Goal: Obtain resource: Obtain resource

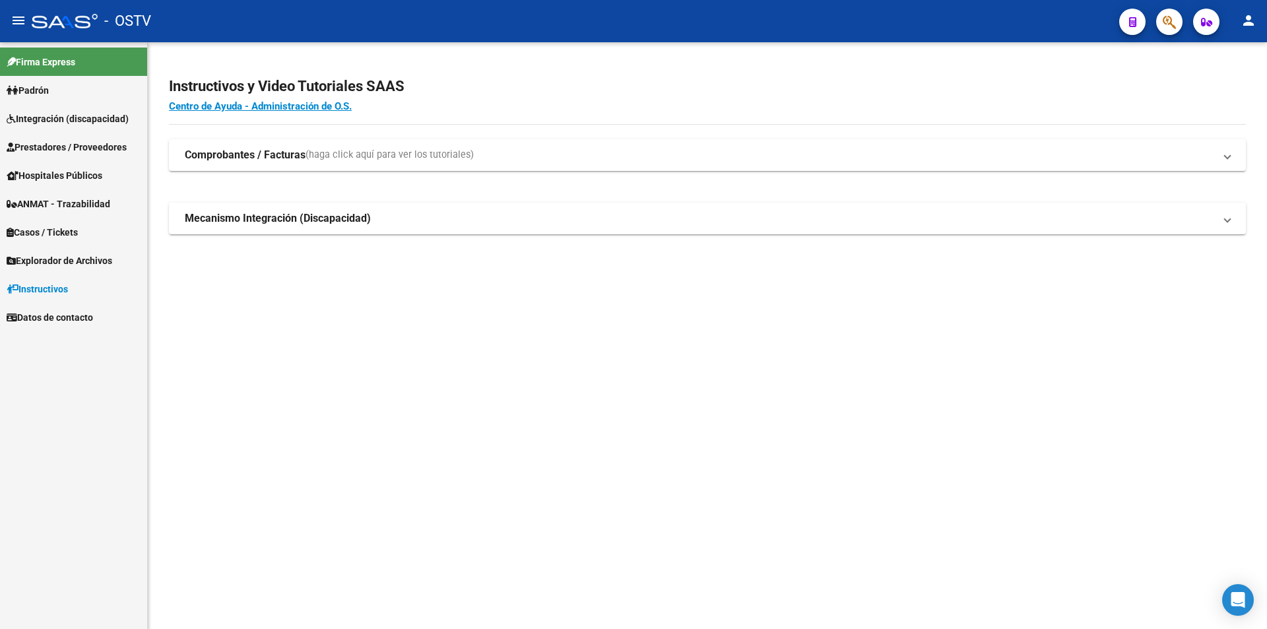
click at [38, 94] on span "Padrón" at bounding box center [28, 90] width 42 height 15
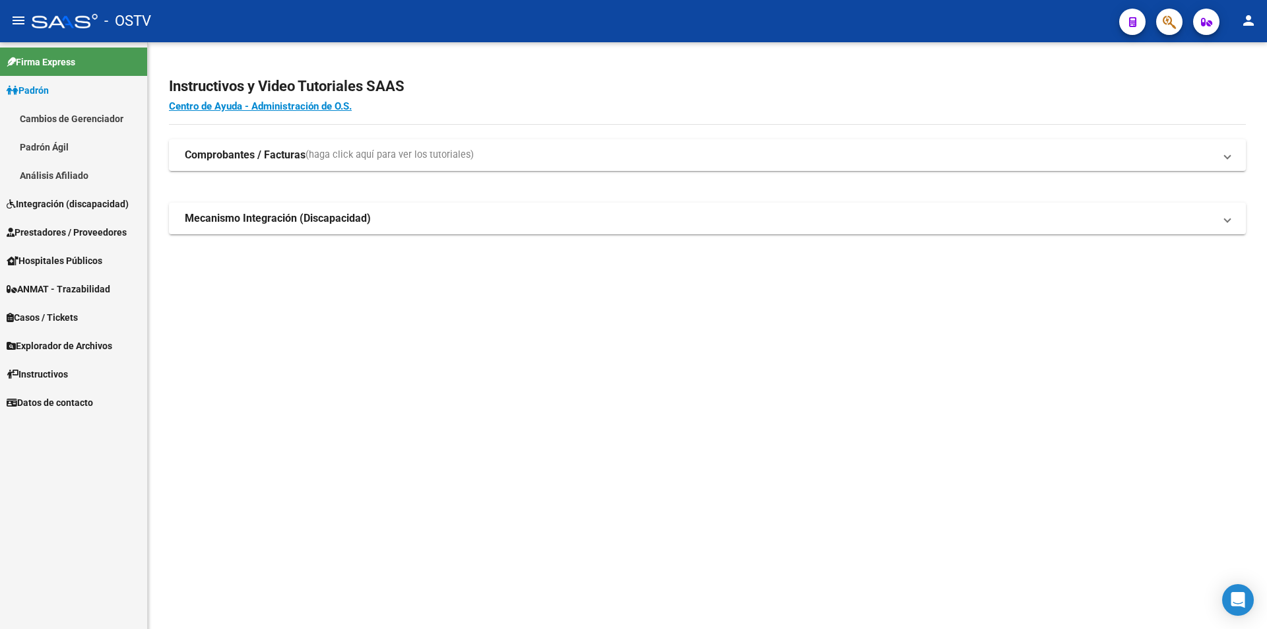
click at [48, 150] on link "Padrón Ágil" at bounding box center [73, 147] width 147 height 28
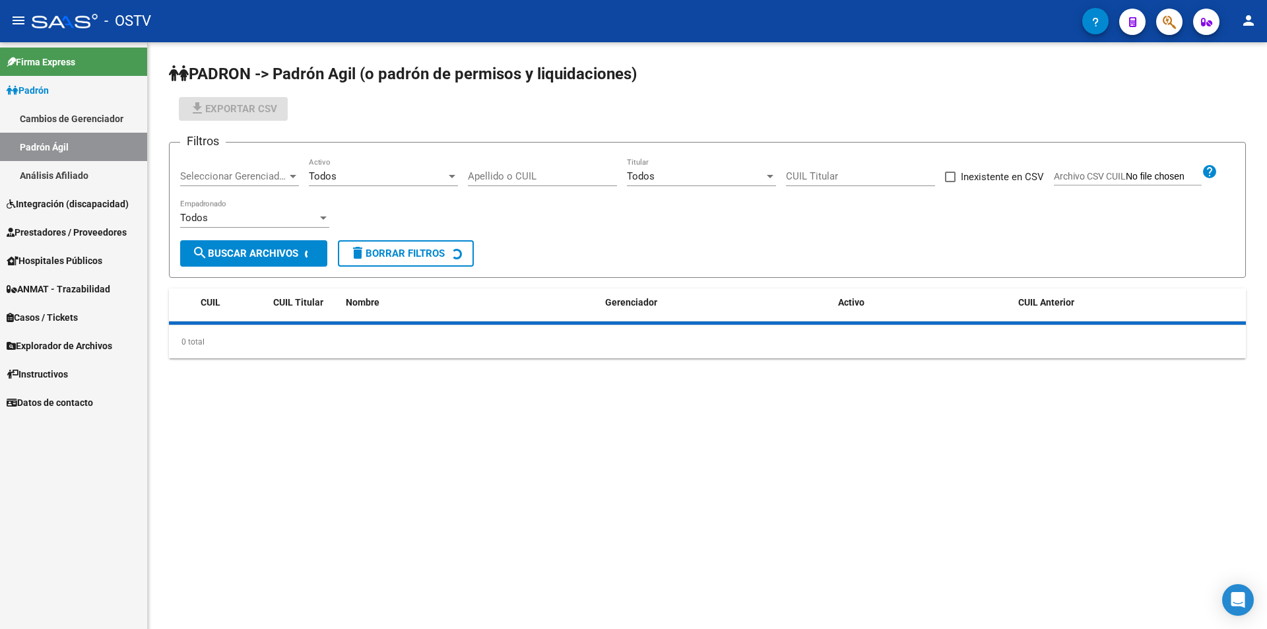
click at [86, 89] on link "Padrón" at bounding box center [73, 90] width 147 height 28
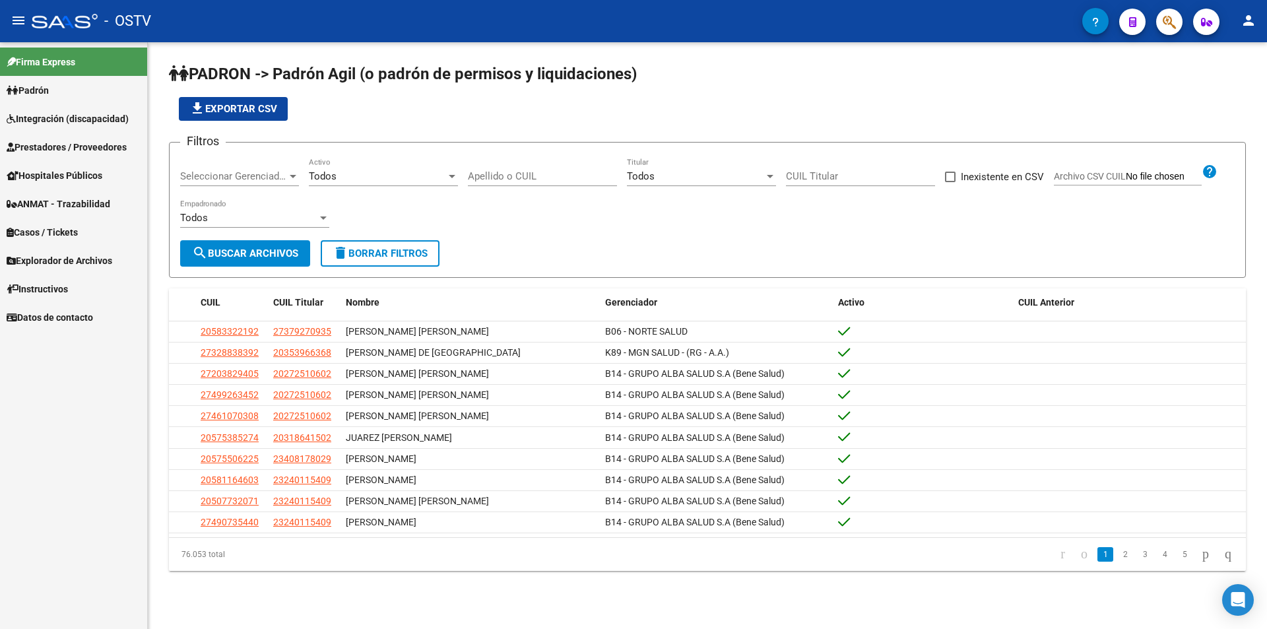
click at [185, 171] on span "Seleccionar Gerenciador" at bounding box center [233, 176] width 107 height 12
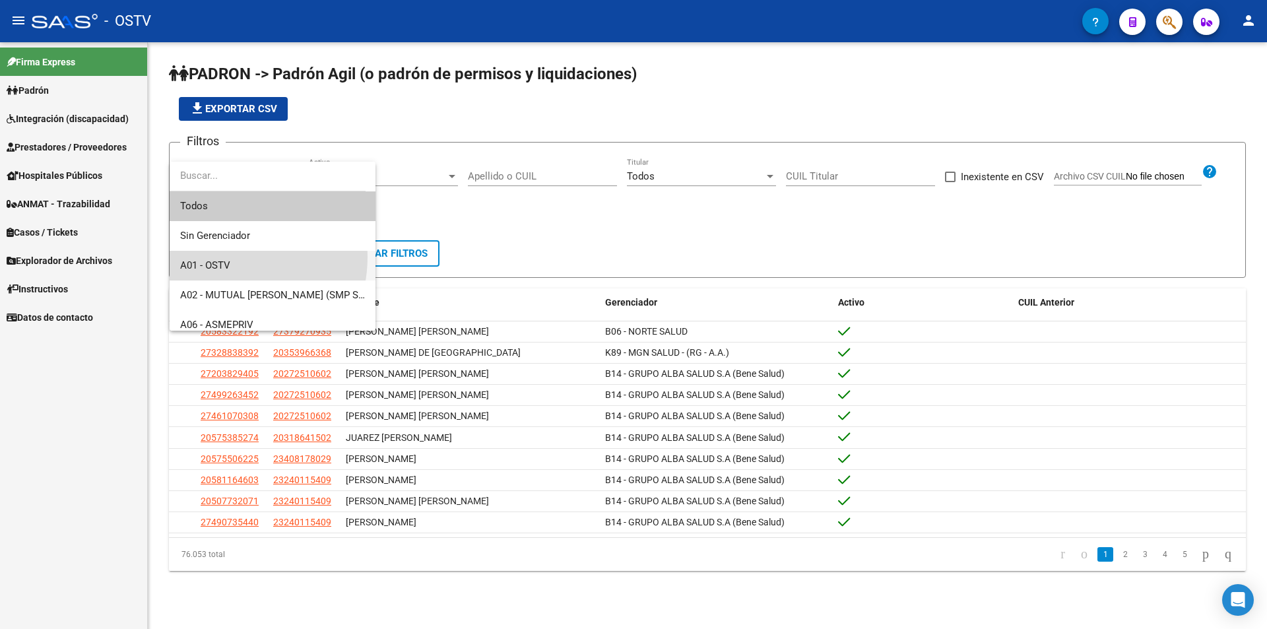
click at [220, 257] on span "A01 - OSTV" at bounding box center [272, 266] width 185 height 30
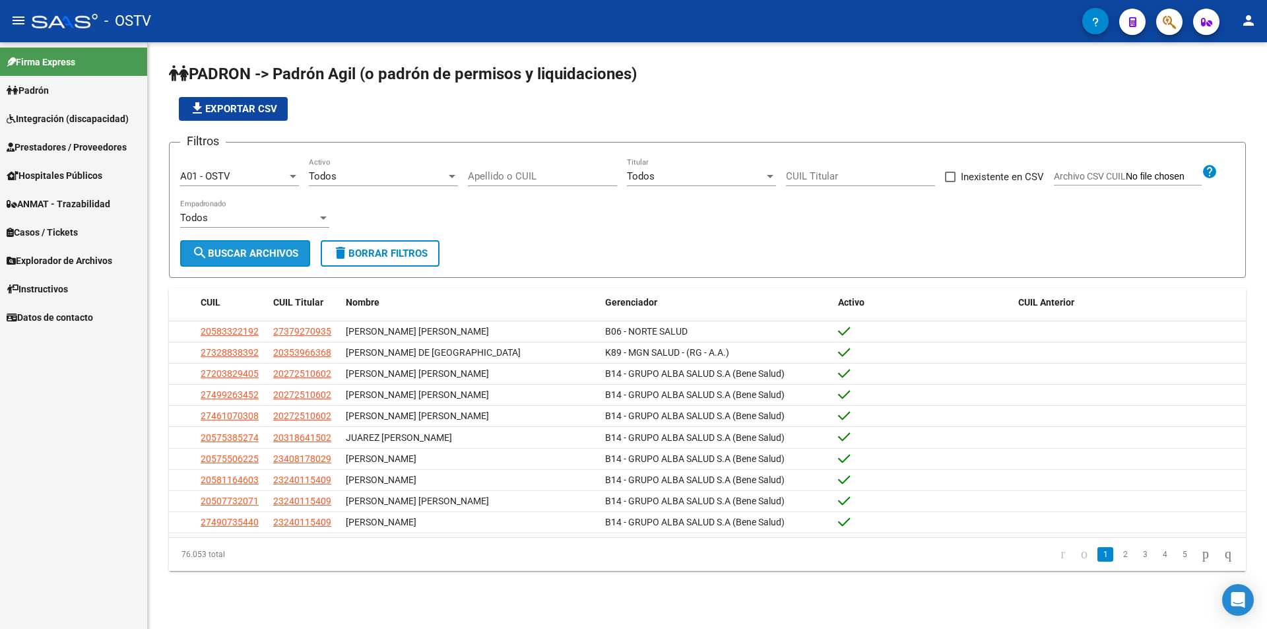
click at [224, 254] on span "search Buscar Archivos" at bounding box center [245, 253] width 106 height 12
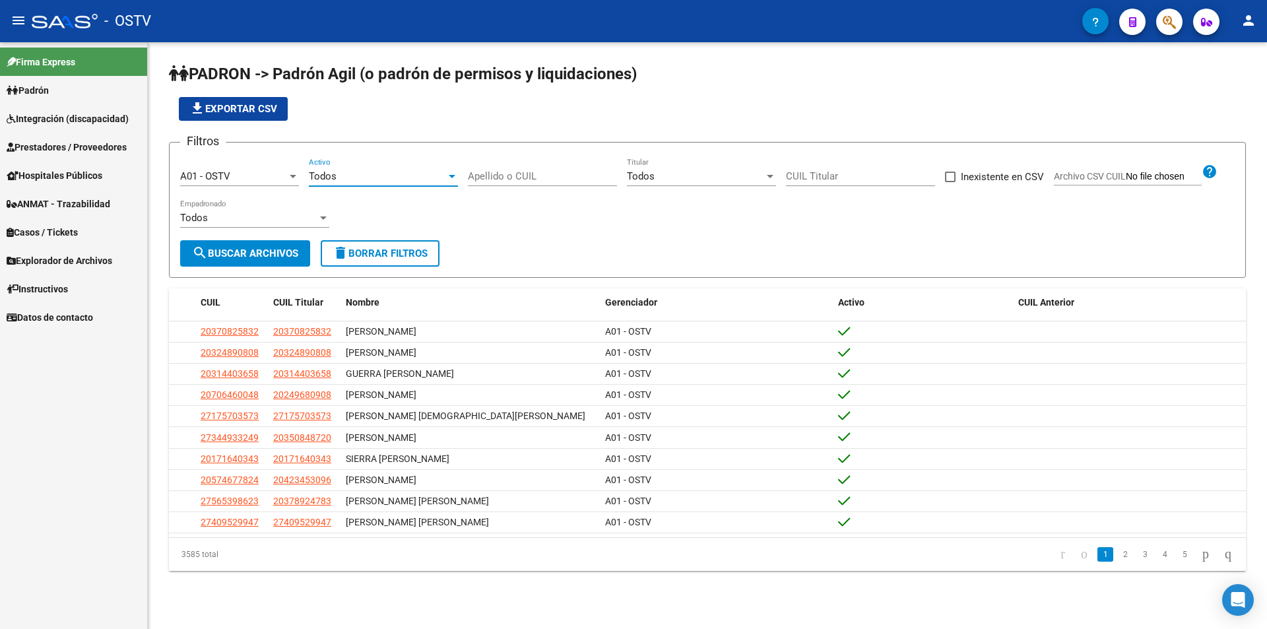
click at [355, 176] on div "Todos" at bounding box center [377, 176] width 137 height 12
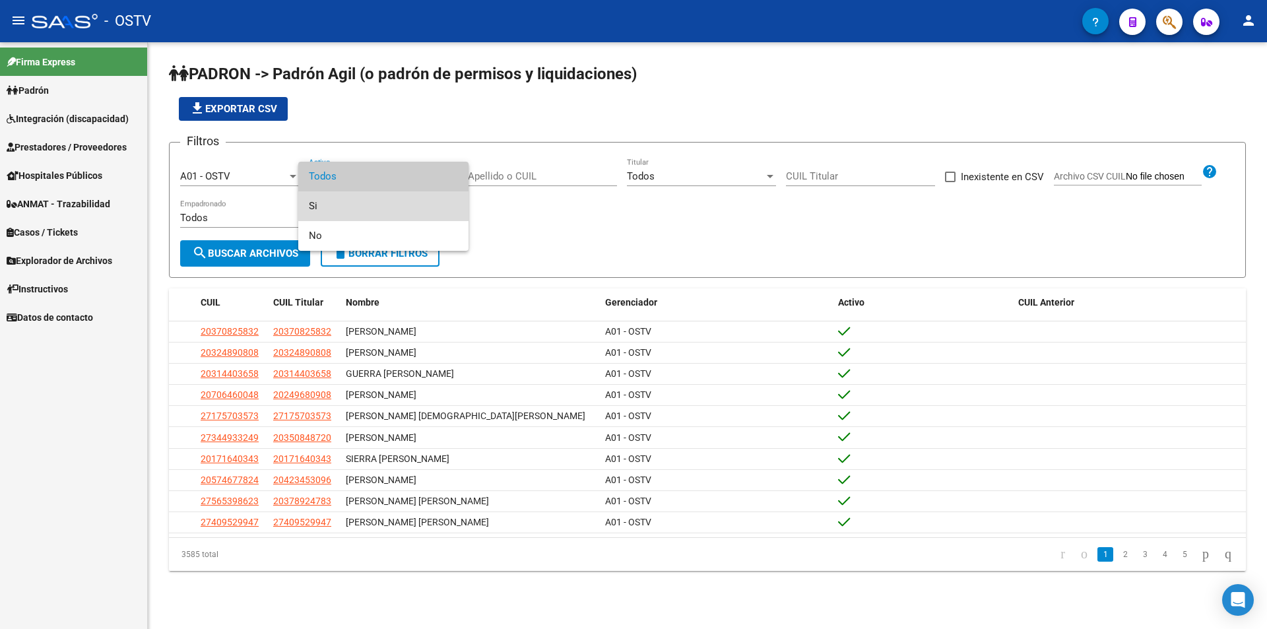
click at [359, 207] on span "Si" at bounding box center [383, 206] width 149 height 30
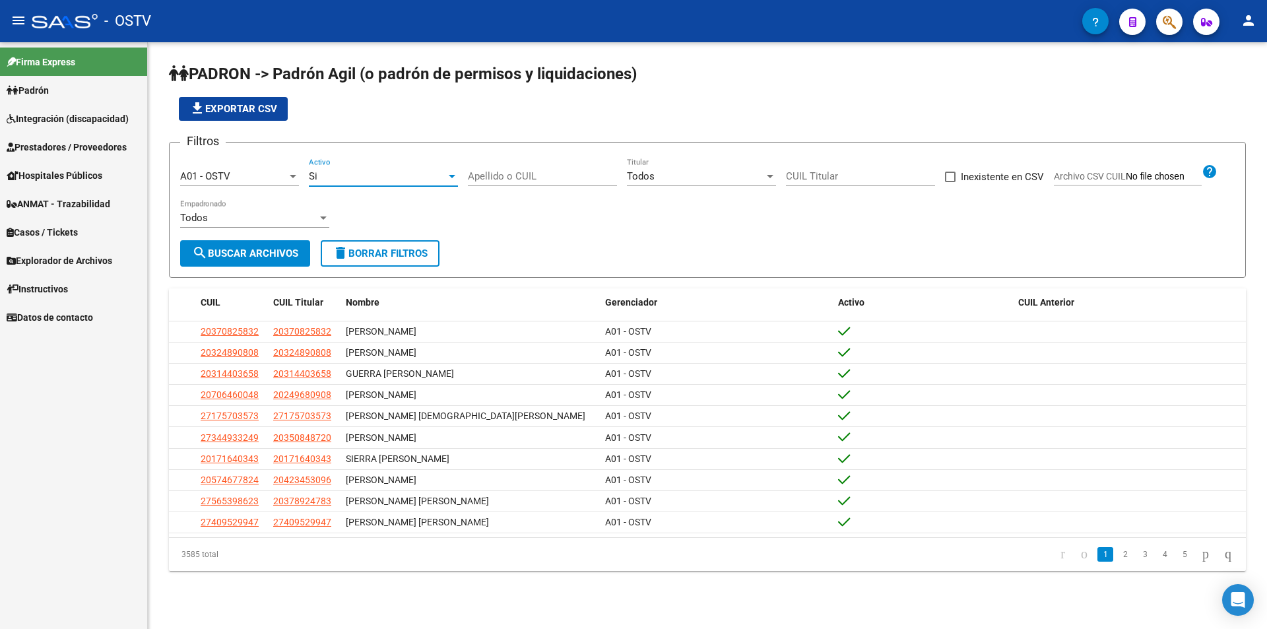
drag, startPoint x: 262, startPoint y: 244, endPoint x: 269, endPoint y: 238, distance: 9.8
click at [263, 244] on button "search Buscar Archivos" at bounding box center [245, 253] width 130 height 26
click at [457, 114] on div "file_download Exportar CSV" at bounding box center [707, 109] width 1077 height 24
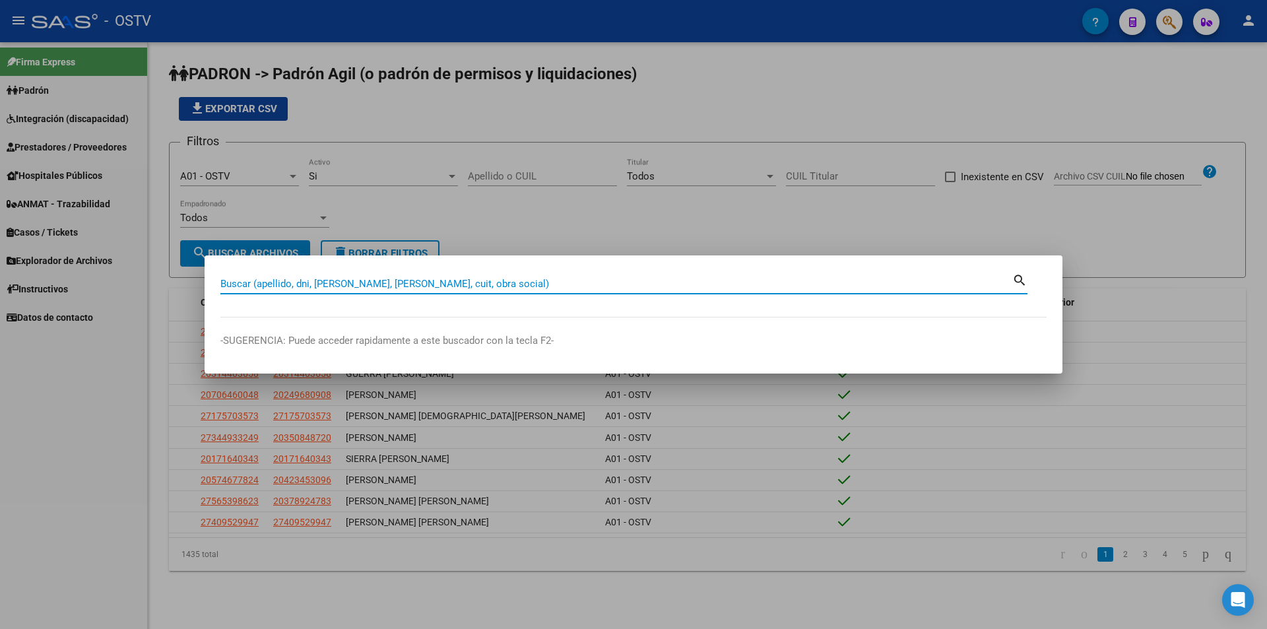
paste input "37890705"
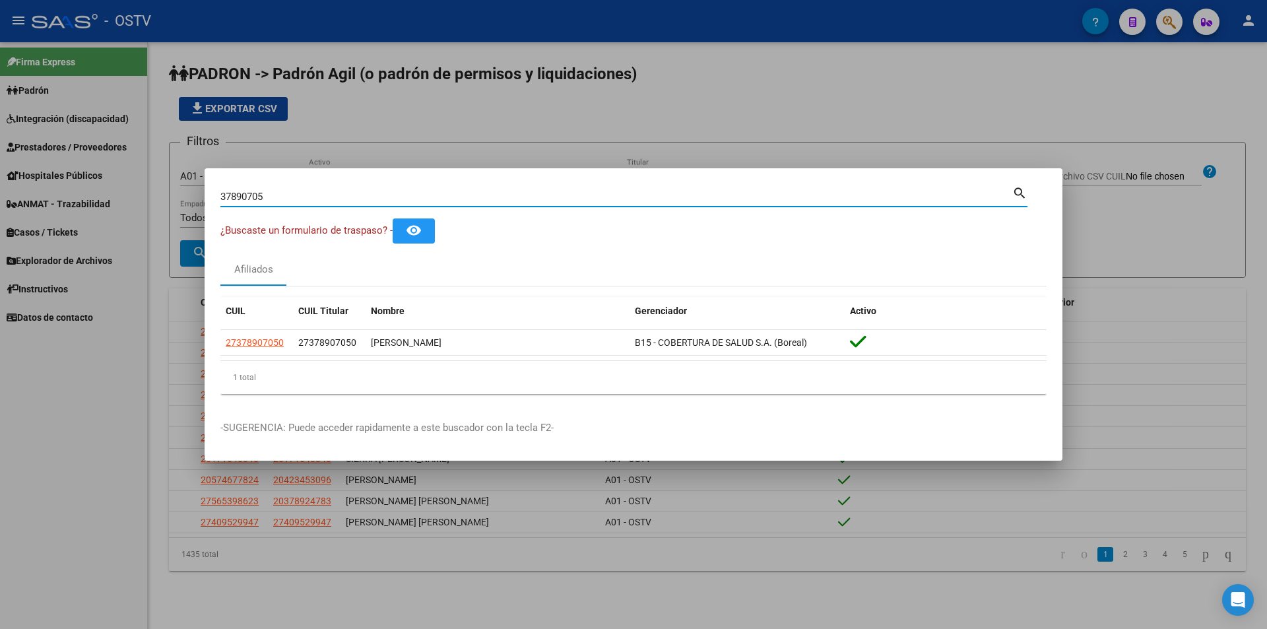
drag, startPoint x: 247, startPoint y: 195, endPoint x: 69, endPoint y: 197, distance: 178.2
click at [73, 197] on div "37890705 Buscar (apellido, dni, cuil, nro traspaso, cuit, obra social) search ¿…" at bounding box center [633, 314] width 1267 height 629
paste input "49245182"
type input "49245182"
